Goal: Task Accomplishment & Management: Use online tool/utility

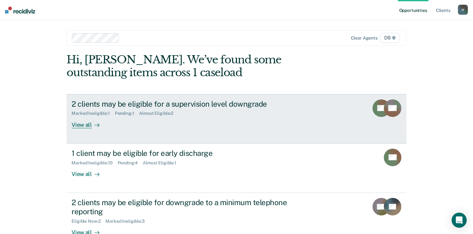
click at [85, 124] on div "View all" at bounding box center [88, 122] width 35 height 12
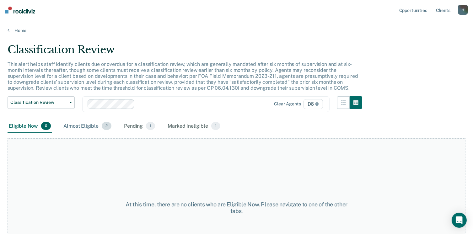
click at [91, 129] on div "Almost Eligible 2" at bounding box center [87, 126] width 50 height 14
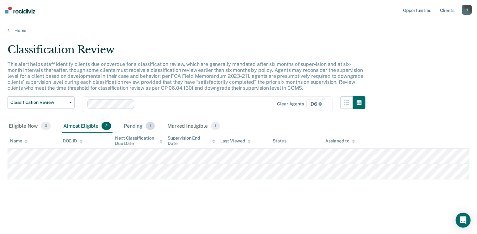
click at [133, 125] on div "Pending 1" at bounding box center [140, 126] width 34 height 14
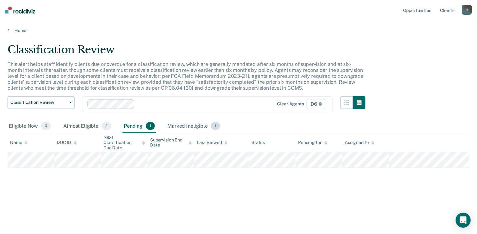
click at [177, 127] on div "Marked Ineligible 1" at bounding box center [193, 126] width 55 height 14
click at [77, 128] on div "Almost Eligible 2" at bounding box center [87, 126] width 50 height 14
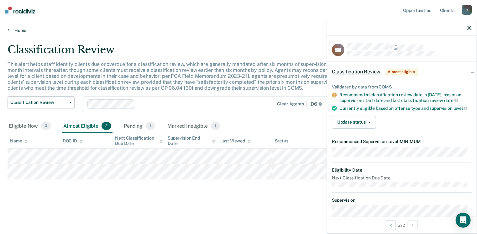
click at [17, 31] on link "Home" at bounding box center [239, 31] width 462 height 6
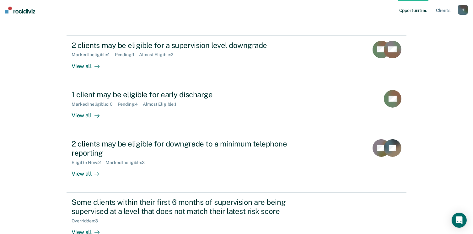
scroll to position [63, 0]
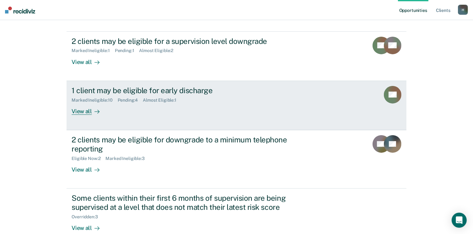
click at [77, 111] on div "View all" at bounding box center [88, 109] width 35 height 12
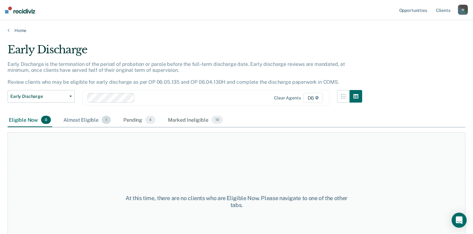
click at [78, 119] on div "Almost Eligible 1" at bounding box center [87, 120] width 50 height 14
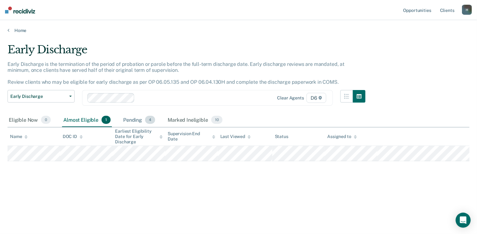
click at [132, 120] on div "Pending 4" at bounding box center [139, 120] width 34 height 14
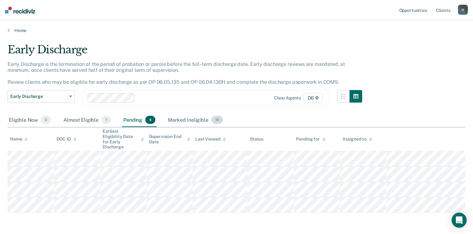
click at [176, 120] on div "Marked Ineligible 10" at bounding box center [194, 120] width 57 height 14
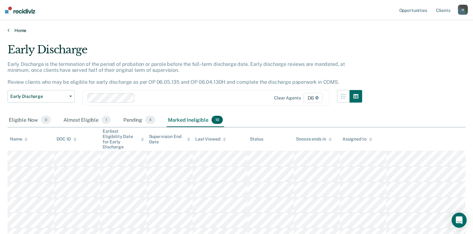
click at [17, 28] on link "Home" at bounding box center [236, 31] width 457 height 6
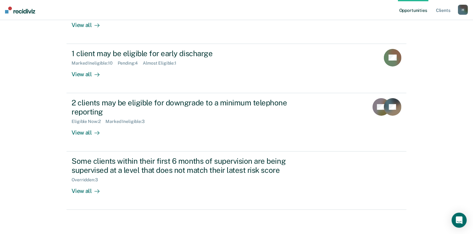
scroll to position [100, 0]
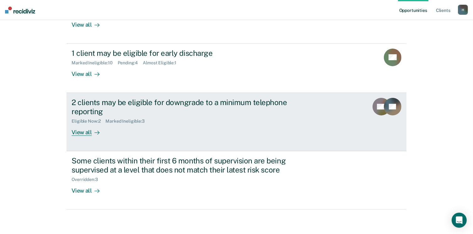
click at [85, 131] on div "View all" at bounding box center [88, 130] width 35 height 12
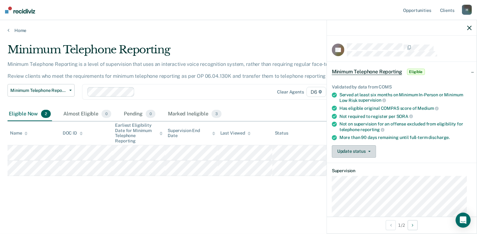
click at [342, 151] on button "Update status" at bounding box center [354, 151] width 44 height 13
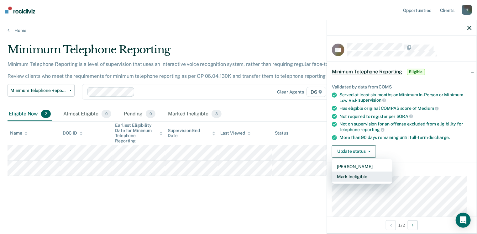
click at [353, 175] on button "Mark Ineligible" at bounding box center [362, 177] width 61 height 10
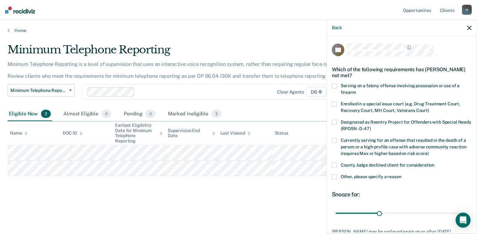
click at [337, 163] on label "County Judge declined client for consideration" at bounding box center [402, 166] width 140 height 7
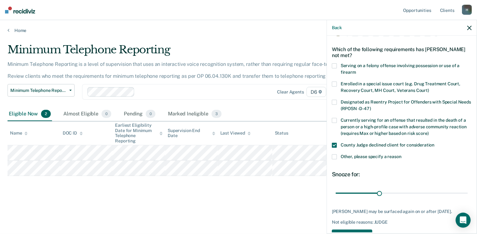
scroll to position [46, 0]
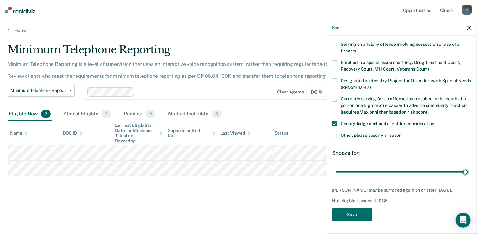
drag, startPoint x: 379, startPoint y: 166, endPoint x: 467, endPoint y: 169, distance: 87.8
type input "90"
click at [467, 169] on input "range" at bounding box center [402, 171] width 132 height 11
click at [362, 215] on button "Save" at bounding box center [352, 214] width 40 height 13
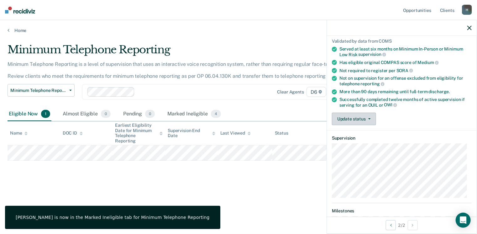
click at [367, 118] on span "button" at bounding box center [368, 118] width 5 height 1
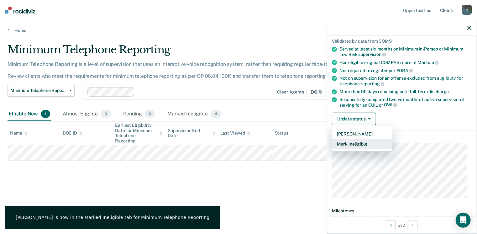
click at [367, 143] on button "Mark Ineligible" at bounding box center [362, 144] width 61 height 10
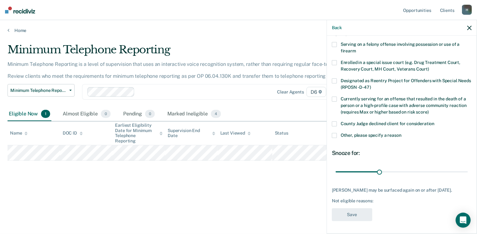
click at [334, 121] on span at bounding box center [334, 123] width 5 height 5
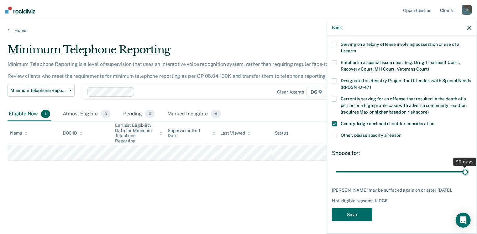
drag, startPoint x: 377, startPoint y: 165, endPoint x: 479, endPoint y: 165, distance: 101.9
type input "90"
click at [468, 166] on input "range" at bounding box center [402, 171] width 132 height 11
click at [359, 211] on button "Save" at bounding box center [352, 214] width 40 height 13
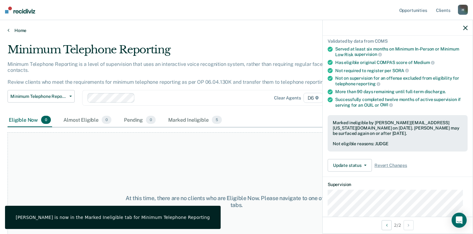
click at [14, 32] on link "Home" at bounding box center [236, 31] width 457 height 6
